Goal: Task Accomplishment & Management: Use online tool/utility

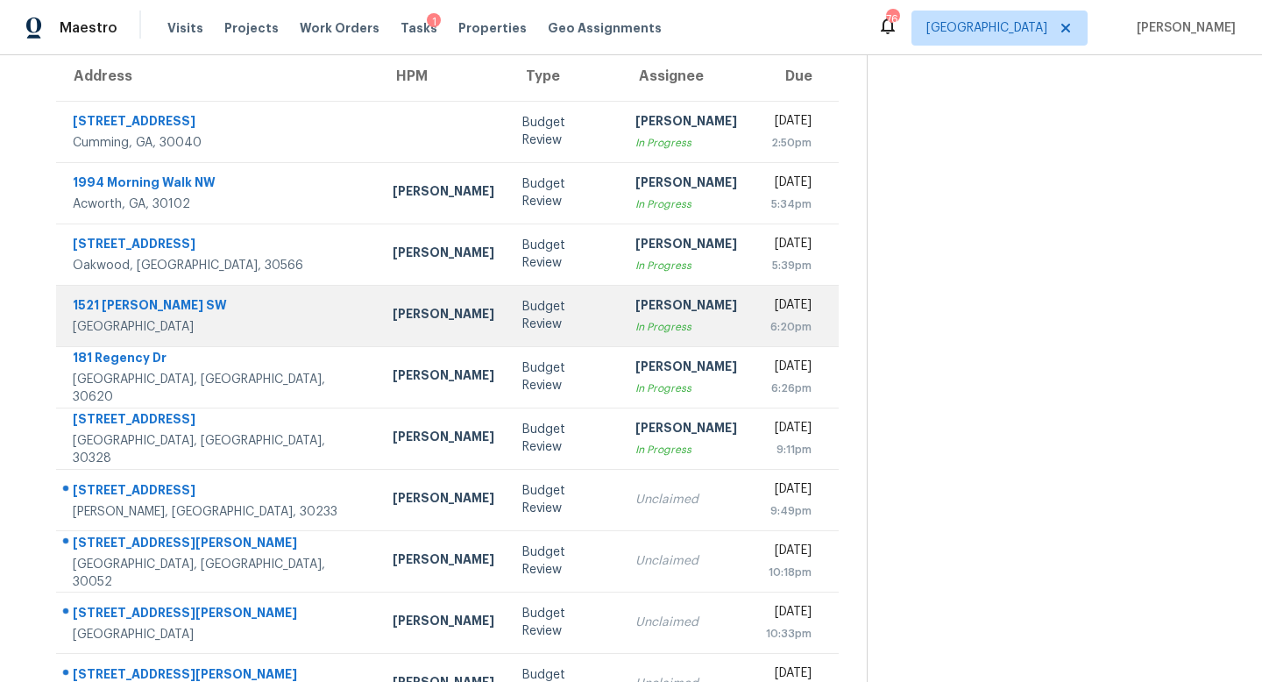
scroll to position [230, 0]
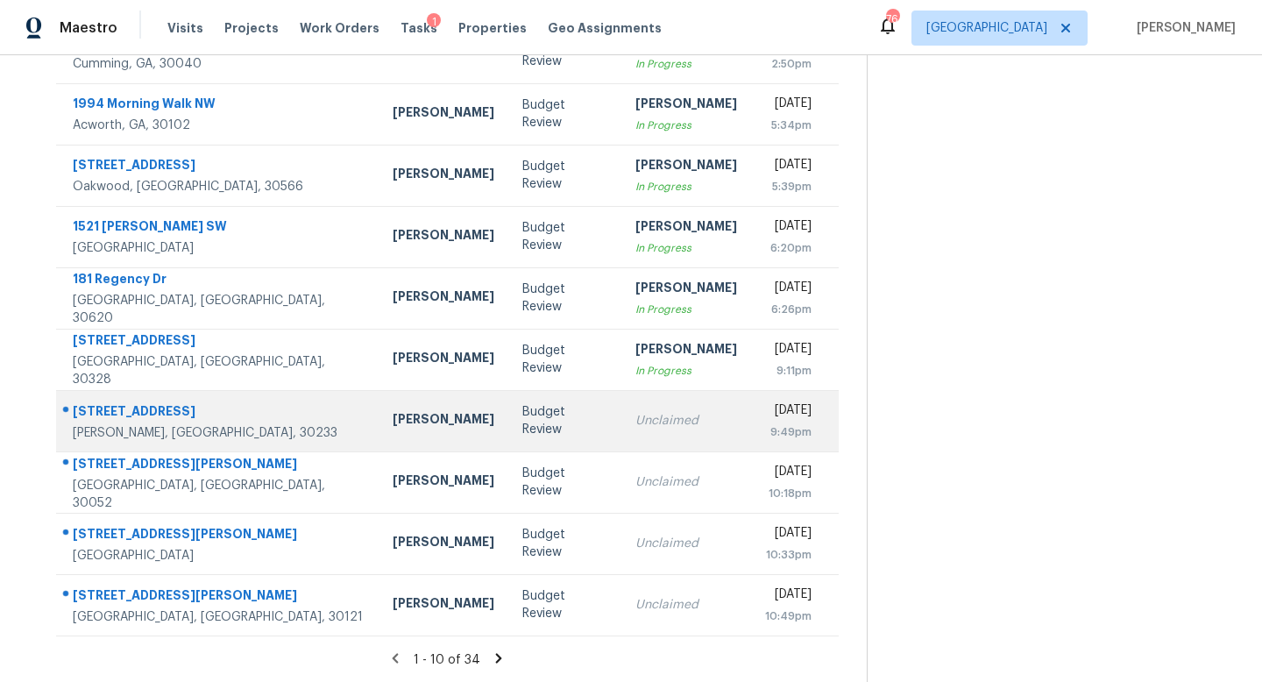
click at [635, 413] on div "Unclaimed" at bounding box center [686, 421] width 102 height 18
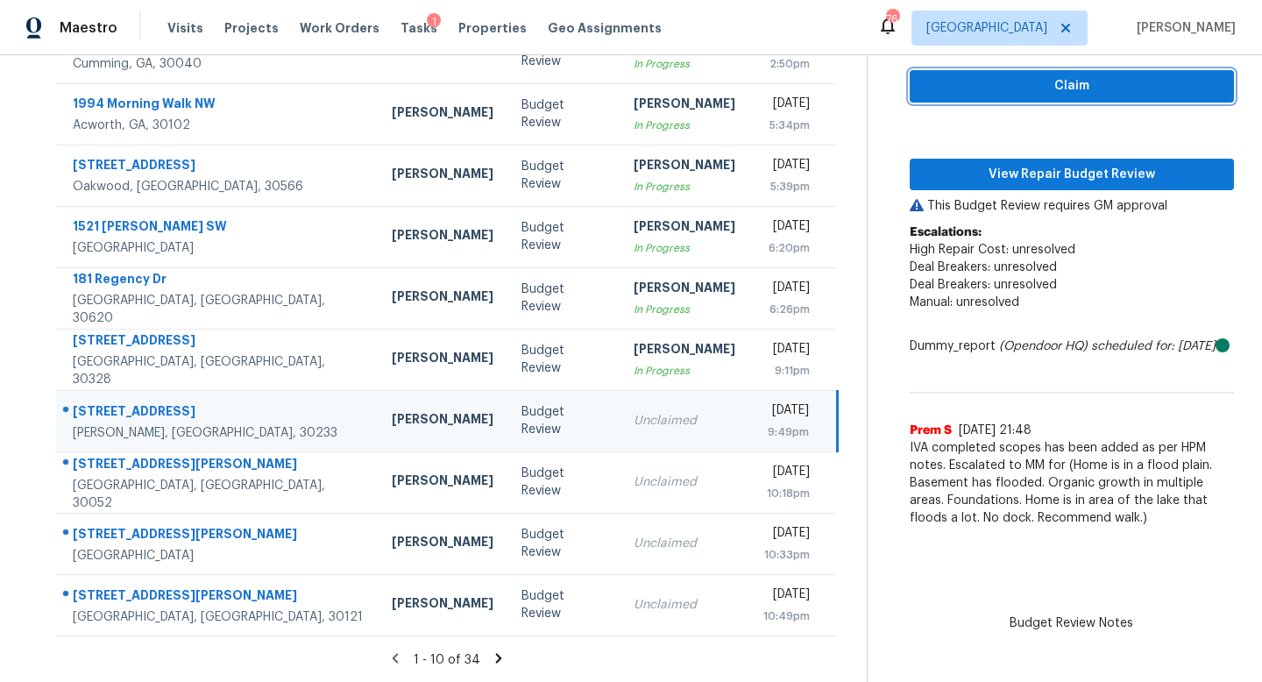
click at [993, 96] on span "Claim" at bounding box center [1072, 86] width 296 height 22
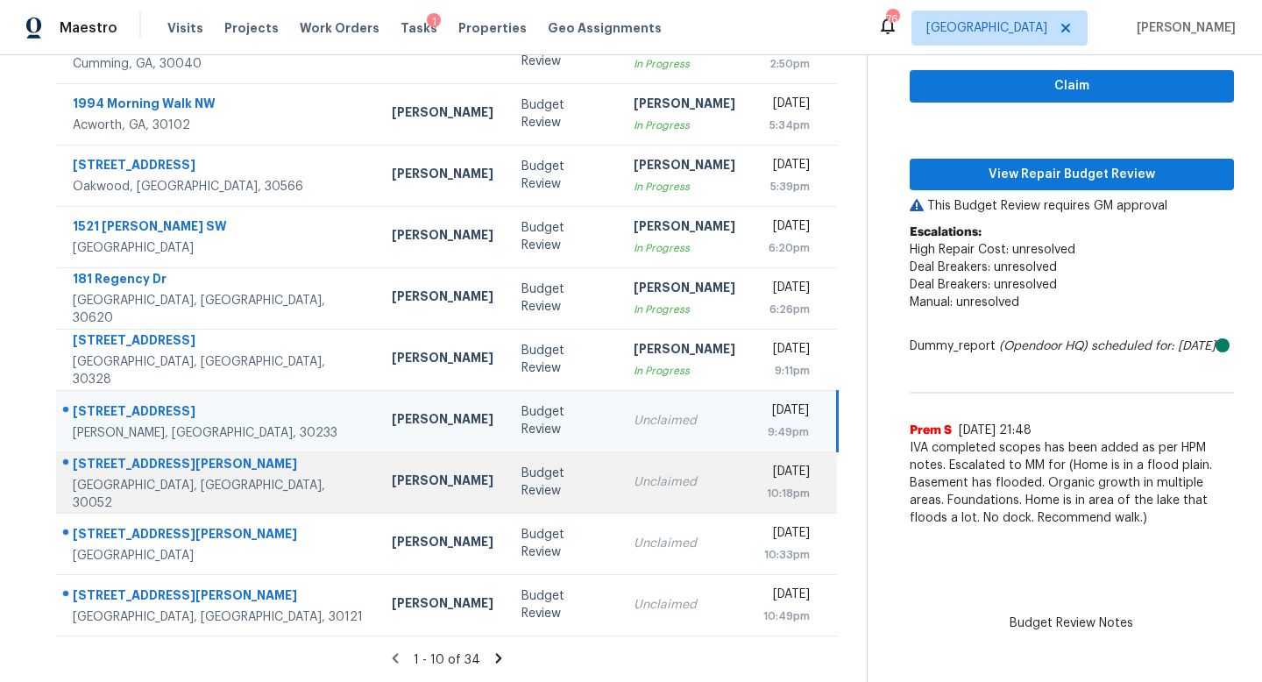
click at [663, 467] on td "Unclaimed" at bounding box center [685, 481] width 130 height 61
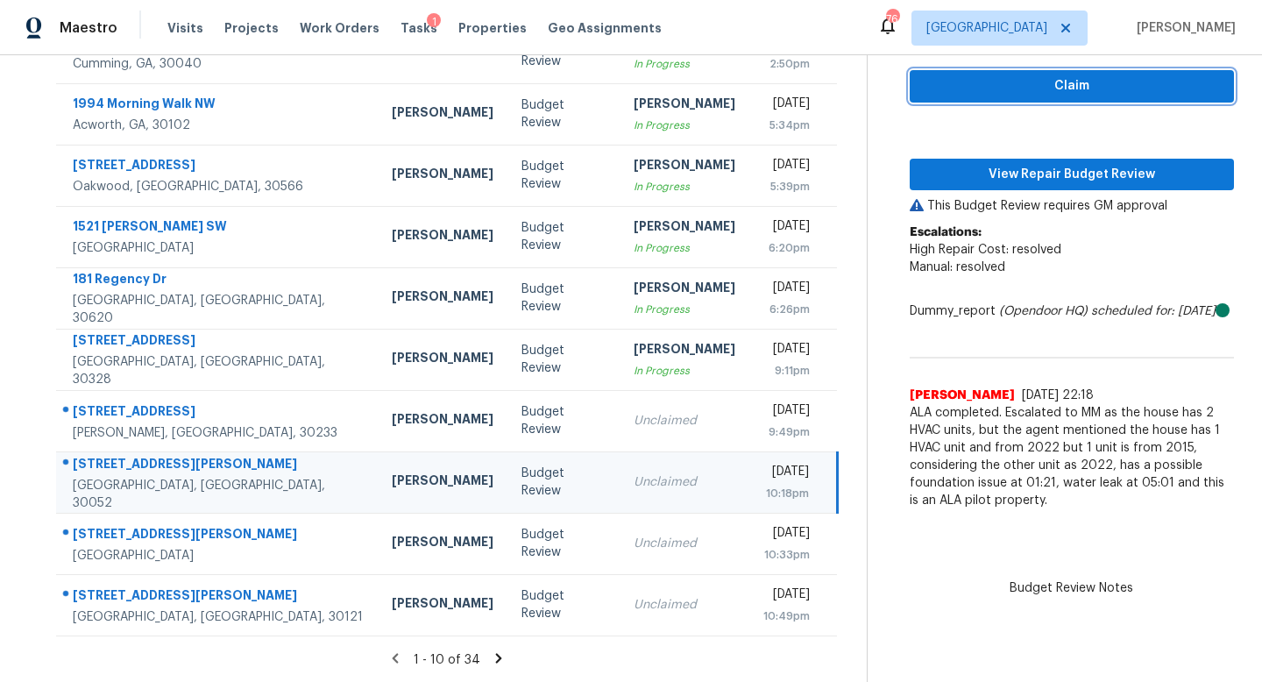
click at [938, 89] on span "Claim" at bounding box center [1072, 86] width 296 height 22
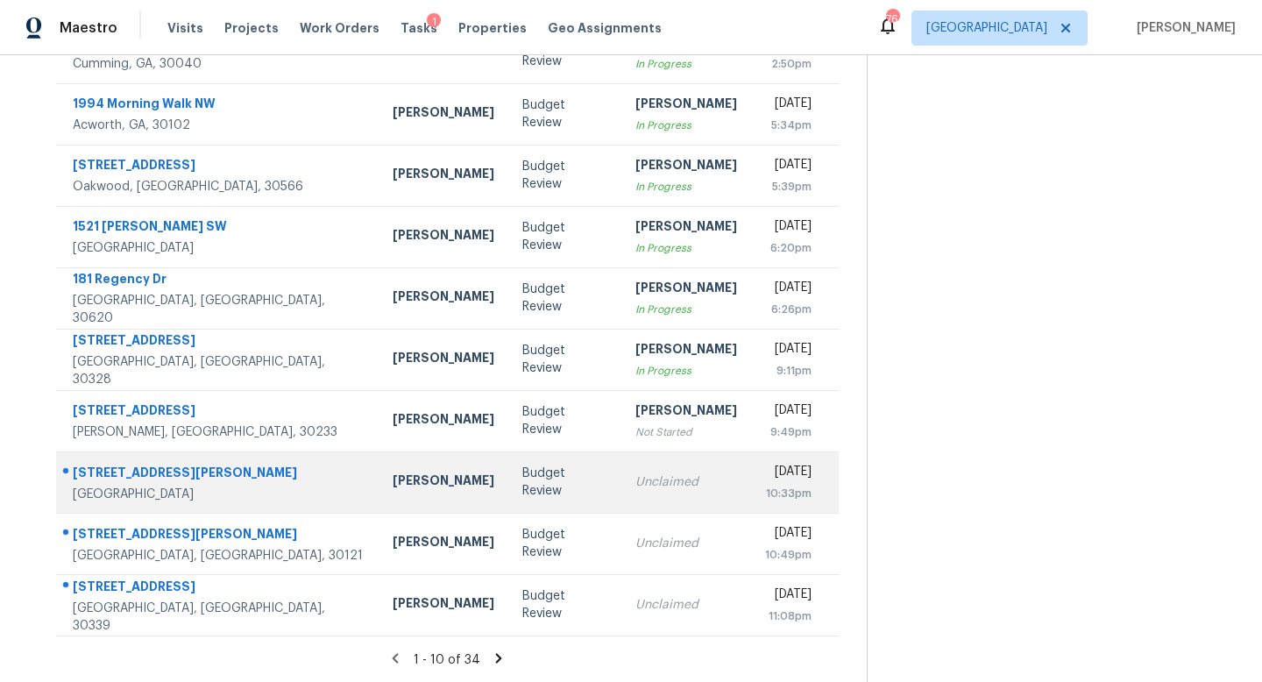
click at [635, 479] on div "Unclaimed" at bounding box center [686, 482] width 102 height 18
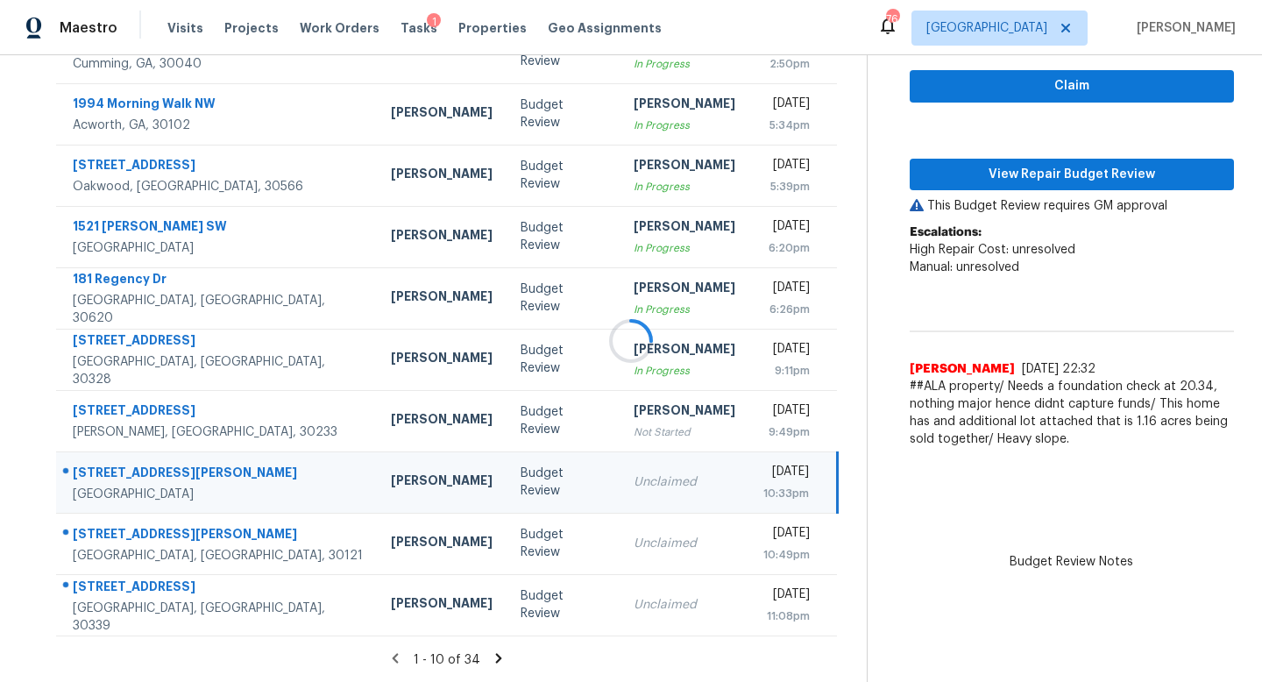
click at [959, 103] on div at bounding box center [631, 341] width 1262 height 682
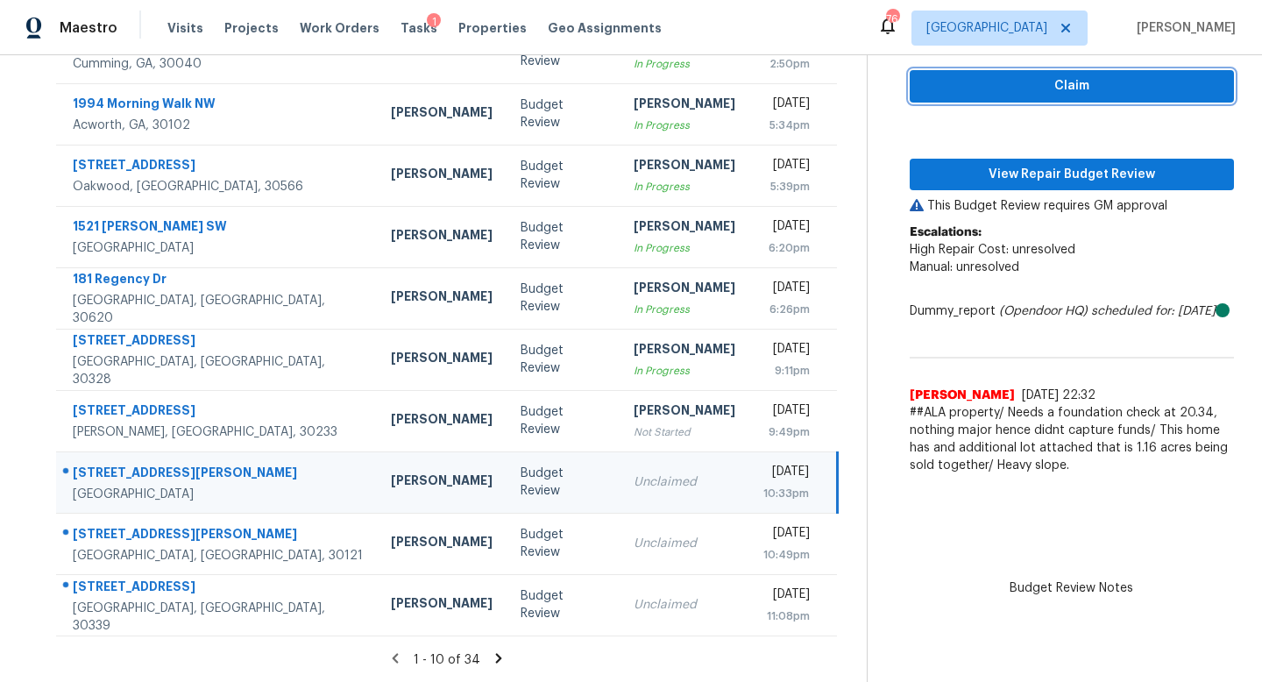
click at [959, 95] on span "Claim" at bounding box center [1072, 86] width 296 height 22
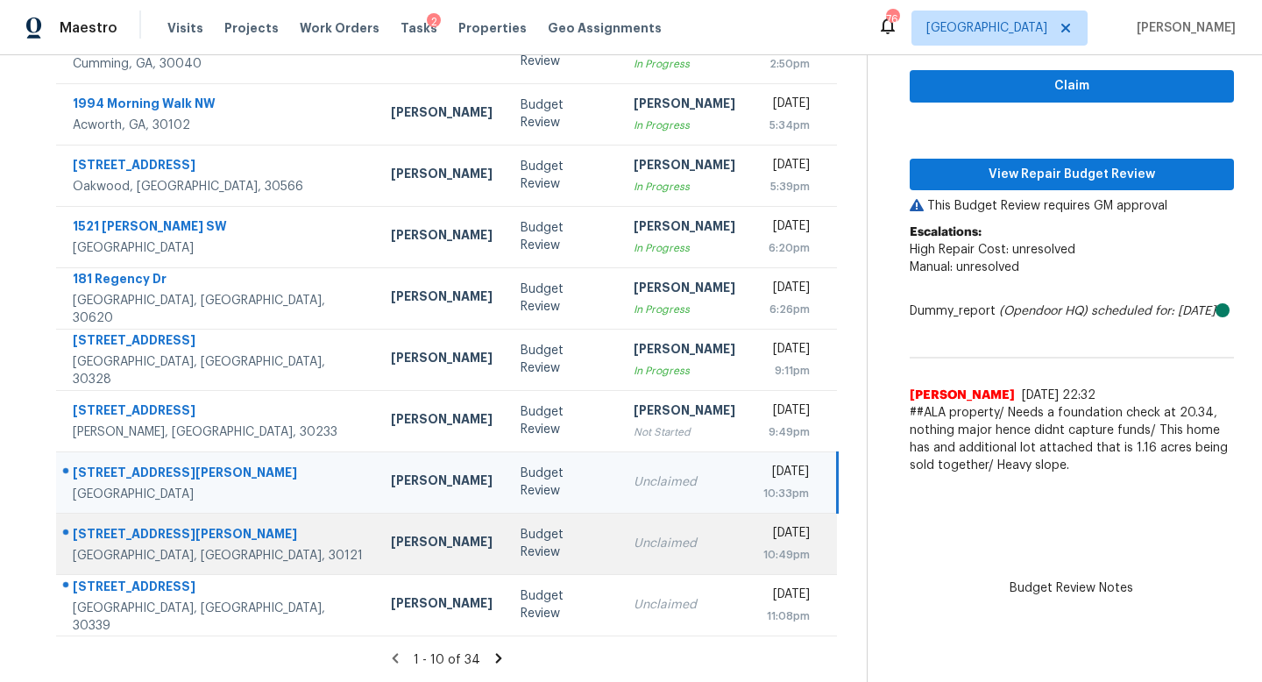
click at [640, 536] on div "Unclaimed" at bounding box center [685, 544] width 102 height 18
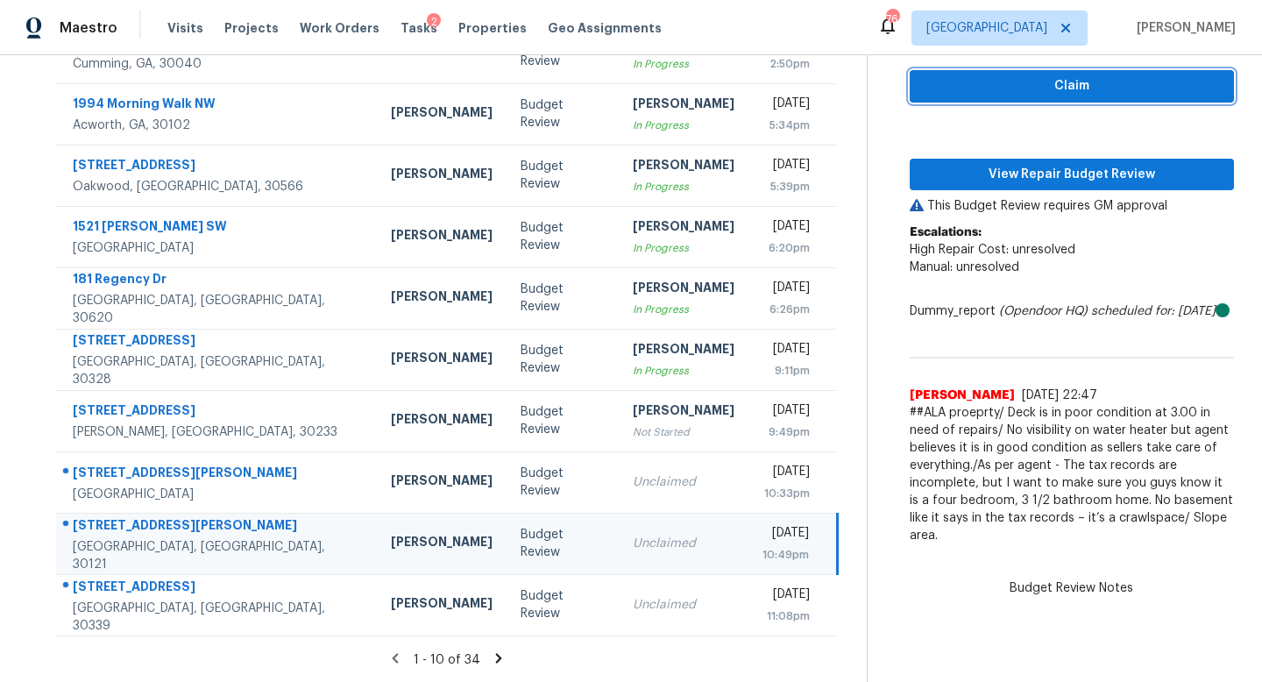
click at [967, 89] on span "Claim" at bounding box center [1072, 86] width 296 height 22
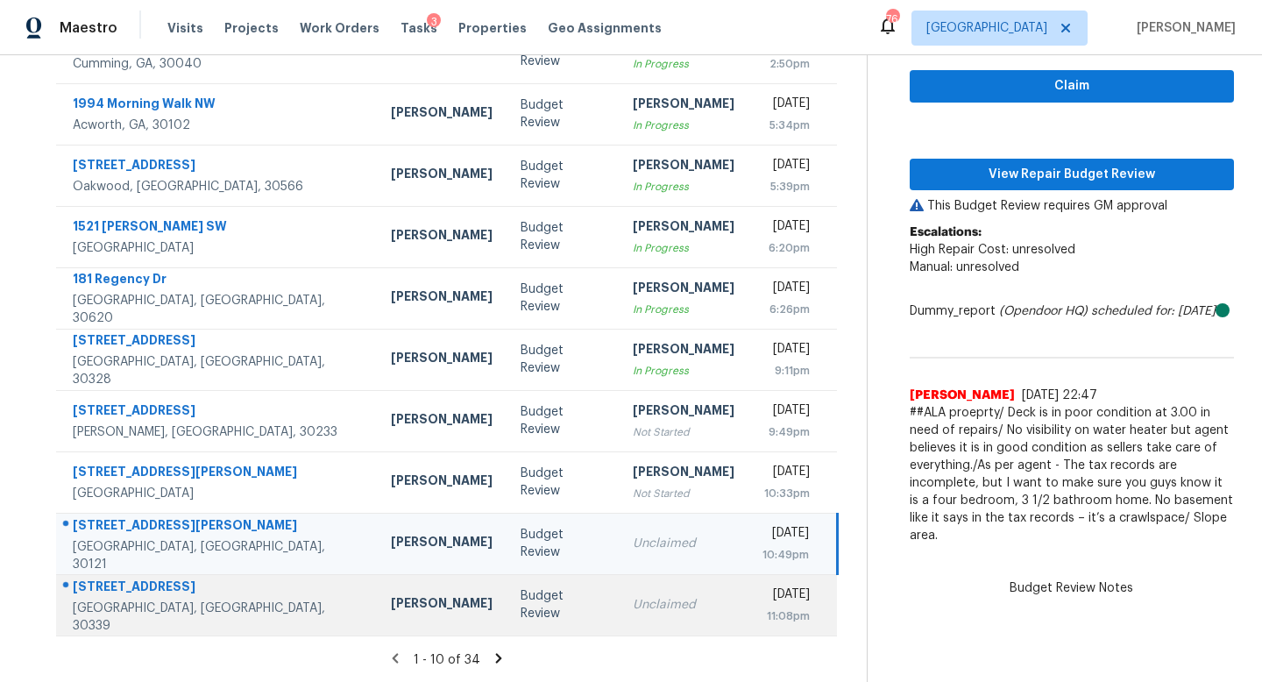
click at [633, 598] on div "Unclaimed" at bounding box center [684, 605] width 102 height 18
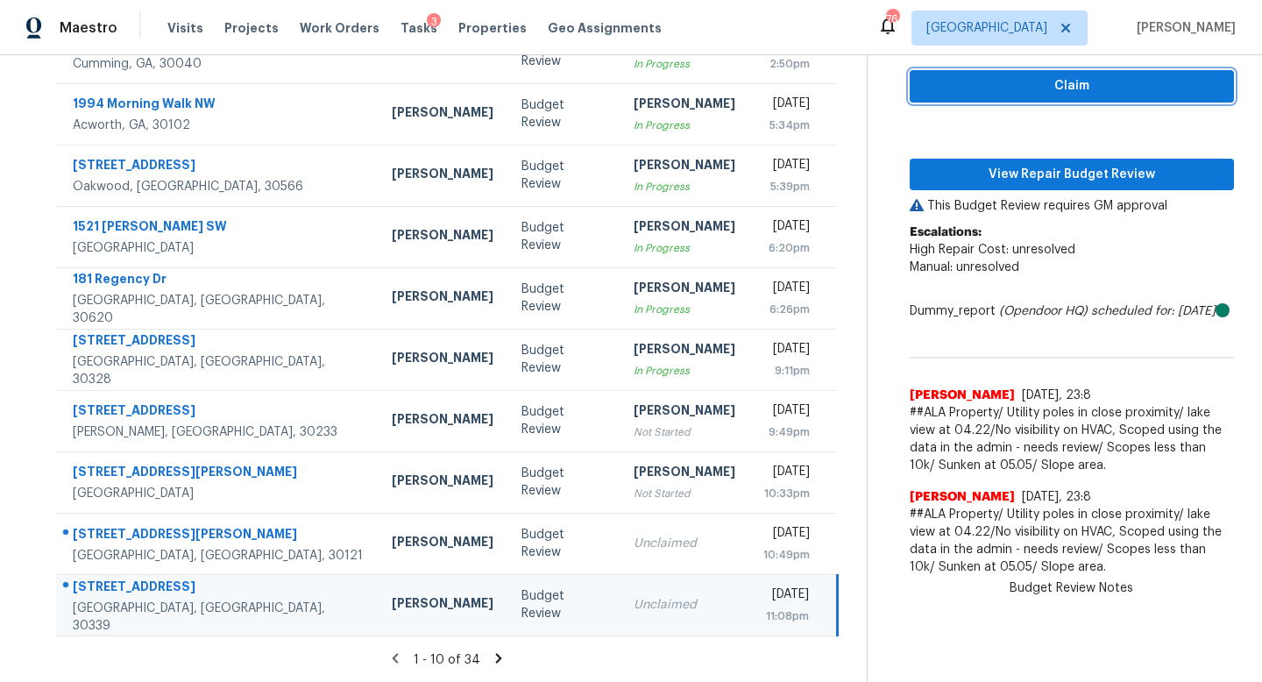
click at [949, 90] on span "Claim" at bounding box center [1072, 86] width 296 height 22
